Goal: Information Seeking & Learning: Learn about a topic

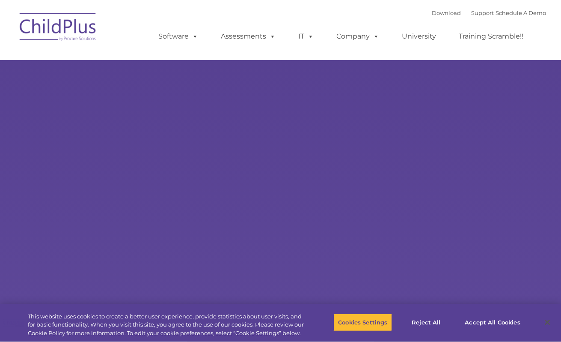
select select "MEDIUM"
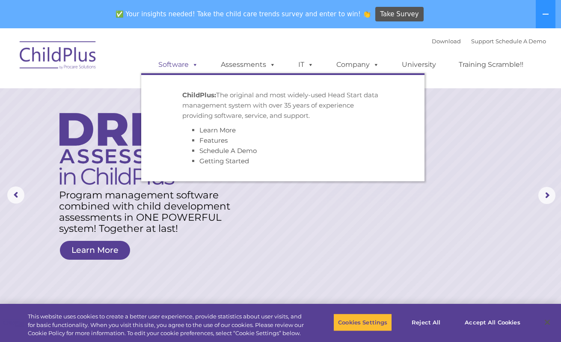
click at [182, 68] on link "Software" at bounding box center [178, 64] width 57 height 17
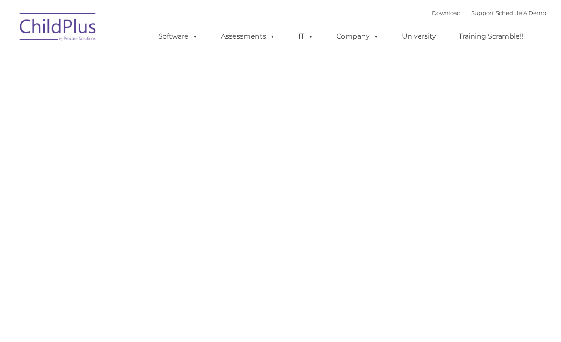
type input ""
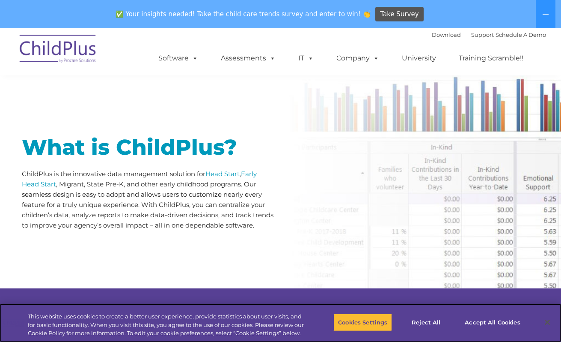
scroll to position [419, 0]
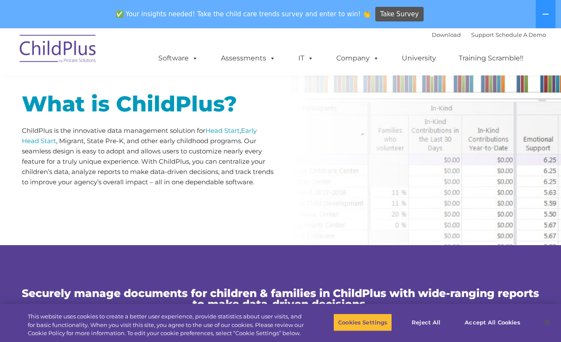
click at [39, 165] on p "ChildPlus is the innovative data management solution for Head Start , Early Hea…" at bounding box center [148, 156] width 253 height 62
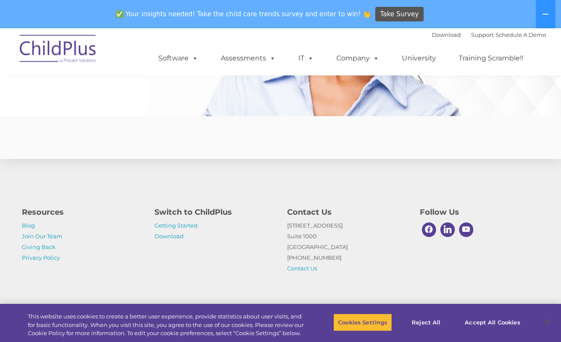
scroll to position [2097, 0]
